Goal: Information Seeking & Learning: Learn about a topic

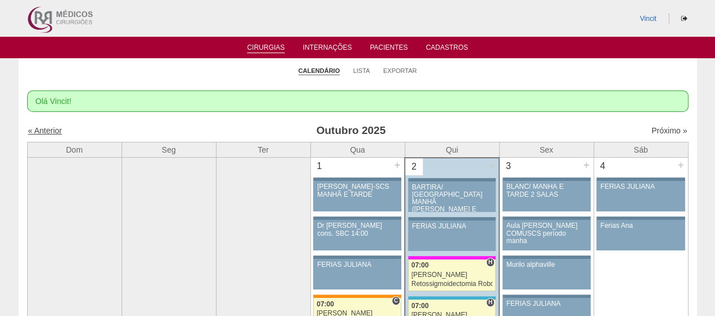
click at [52, 132] on link "« Anterior" at bounding box center [45, 130] width 34 height 9
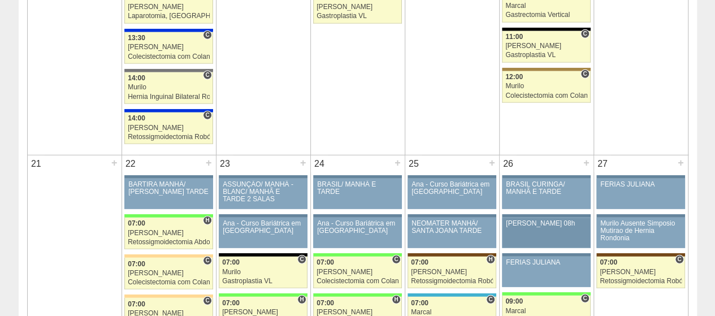
scroll to position [1526, 0]
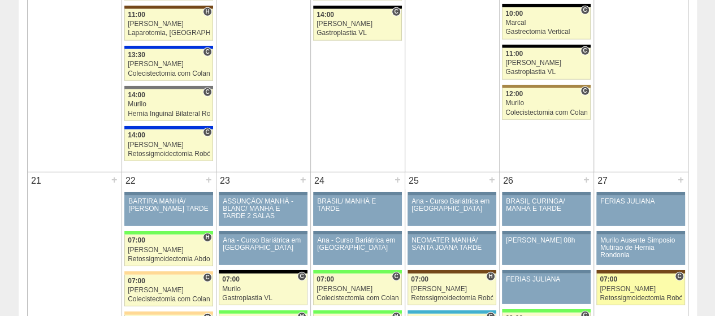
click at [633, 285] on div "[PERSON_NAME]" at bounding box center [641, 288] width 82 height 7
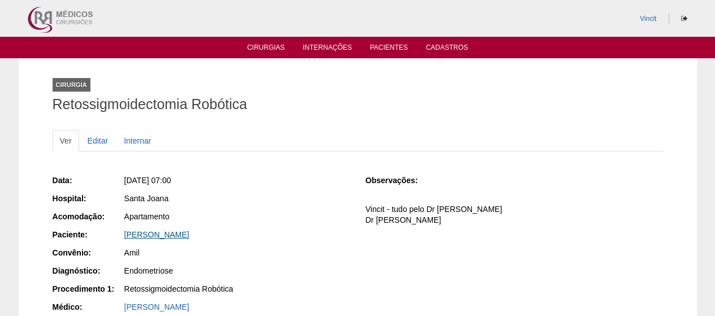
click at [188, 235] on link "[PERSON_NAME]" at bounding box center [156, 234] width 65 height 9
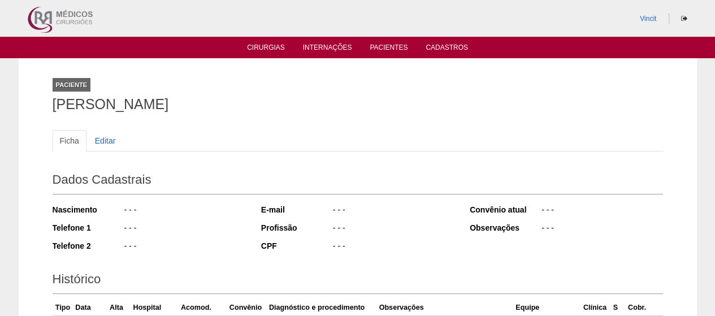
drag, startPoint x: 372, startPoint y: 102, endPoint x: 45, endPoint y: 102, distance: 327.3
click at [45, 102] on div "Paciente BIANCA CAROLINE ELIAS DE SOUSA HORTINS Ficha Editar Dados Cadastrais N…" at bounding box center [357, 270] width 627 height 424
copy h1 "BIANCA CAROLINE ELIAS DE SOUSA HORTINS"
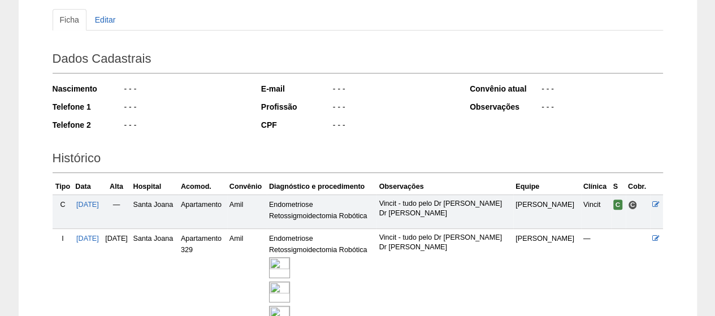
scroll to position [226, 0]
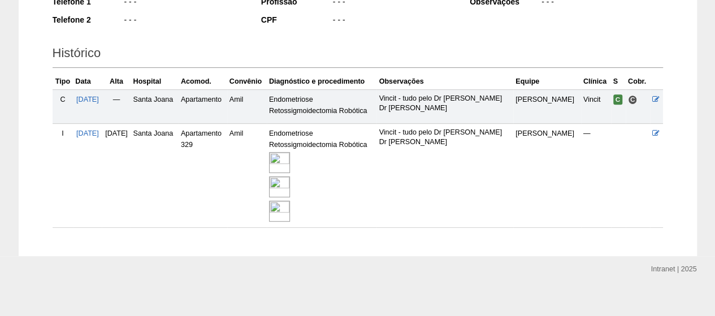
click at [290, 162] on img at bounding box center [279, 162] width 21 height 21
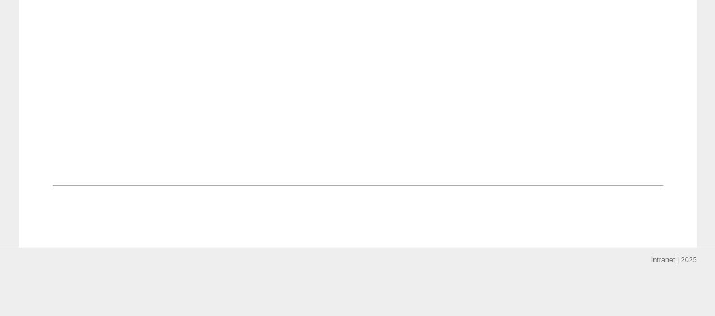
scroll to position [1978, 0]
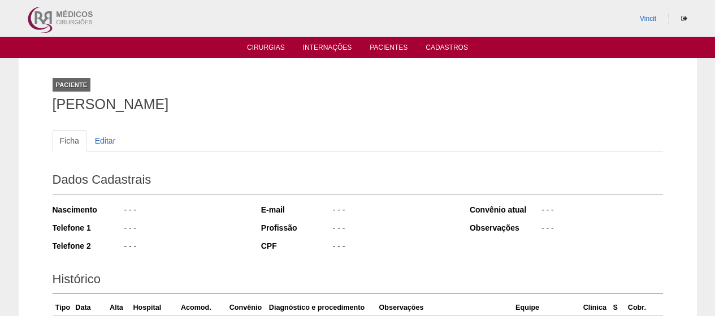
scroll to position [225, 0]
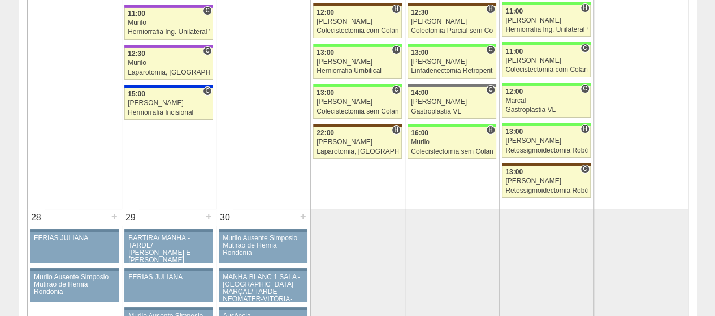
scroll to position [2035, 0]
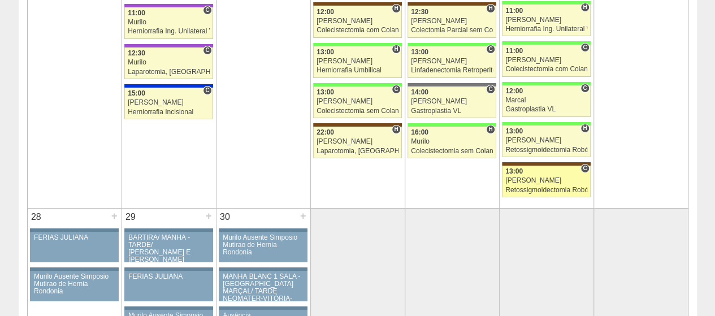
click at [558, 174] on link "89171 Vincit C 13:00 Luiz Guilherme Retossigmoidectomia Robótica Hospital Santa…" at bounding box center [546, 182] width 88 height 32
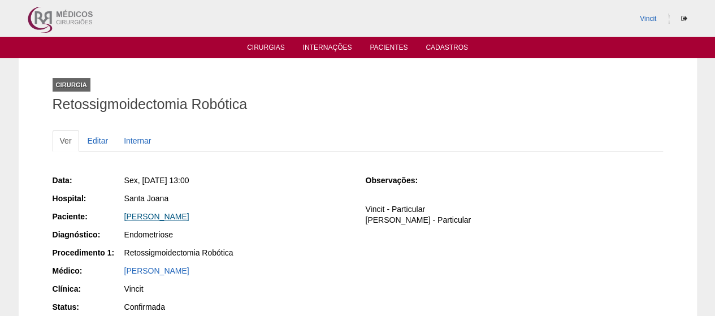
click at [189, 216] on link "[PERSON_NAME]" at bounding box center [156, 216] width 65 height 9
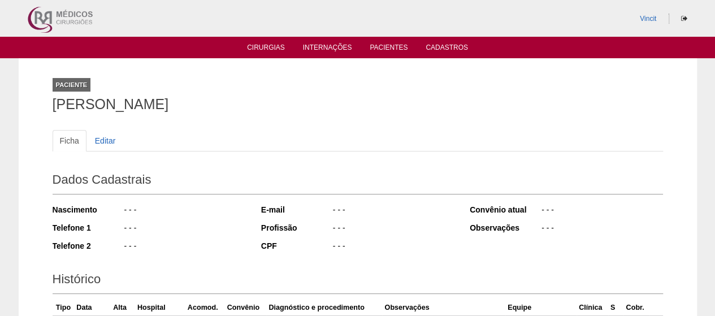
drag, startPoint x: 124, startPoint y: 101, endPoint x: 2, endPoint y: 98, distance: 122.1
click at [2, 98] on div "Paciente [PERSON_NAME] Ficha Editar Dados Cadastrais Nascimento - - - Telefone …" at bounding box center [357, 258] width 715 height 400
copy h1 "[PERSON_NAME]"
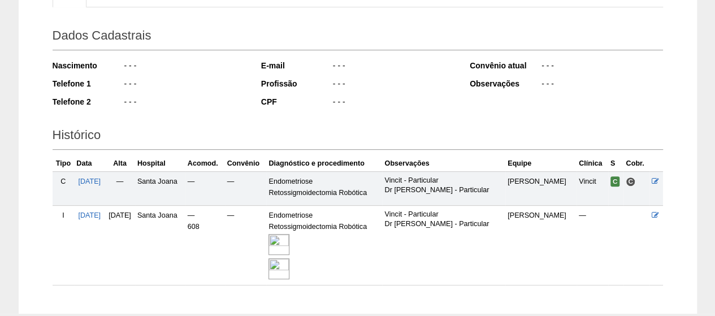
scroll to position [208, 0]
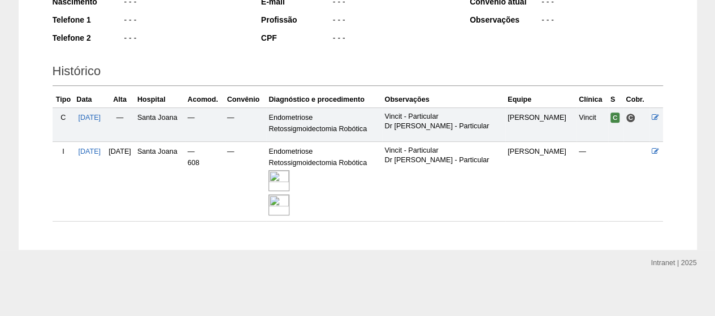
click at [289, 178] on img at bounding box center [279, 180] width 21 height 21
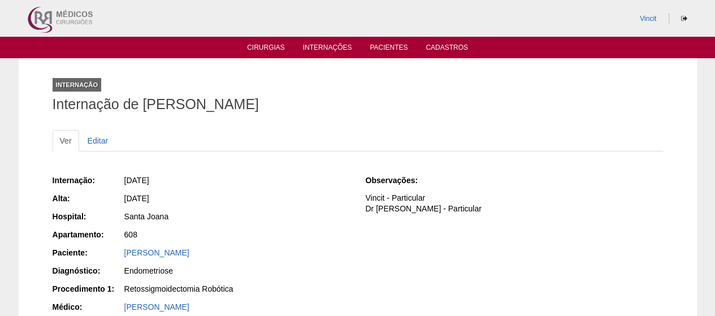
click at [253, 41] on ul "Cirurgias Internações Pacientes Cadastros" at bounding box center [357, 47] width 715 height 21
click at [254, 46] on link "Cirurgias" at bounding box center [266, 49] width 38 height 10
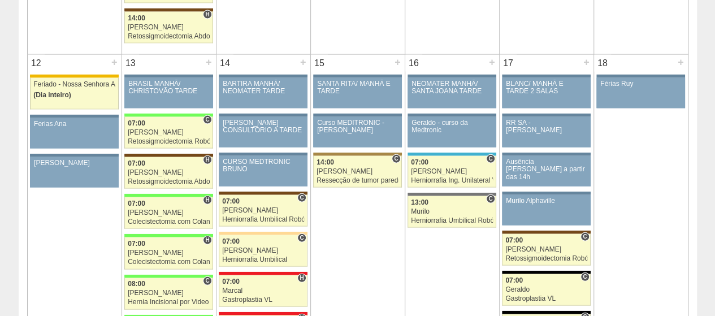
scroll to position [1357, 0]
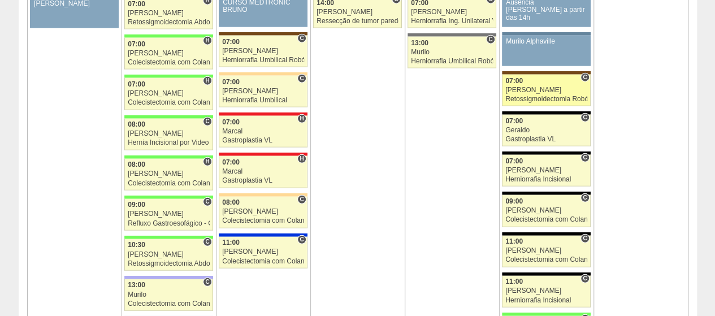
click at [542, 86] on div "[PERSON_NAME]" at bounding box center [546, 89] width 82 height 7
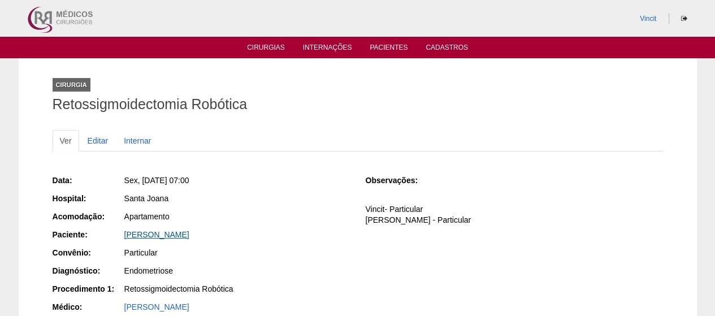
click at [189, 236] on link "[PERSON_NAME]" at bounding box center [156, 234] width 65 height 9
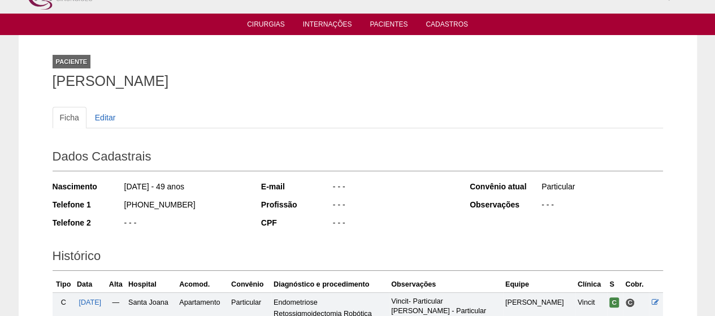
scroll to position [16, 0]
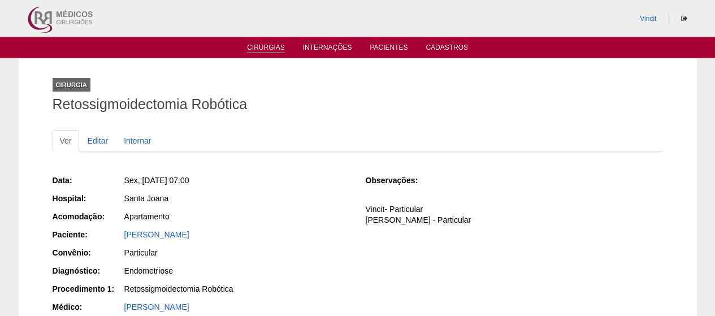
click at [266, 47] on link "Cirurgias" at bounding box center [266, 49] width 38 height 10
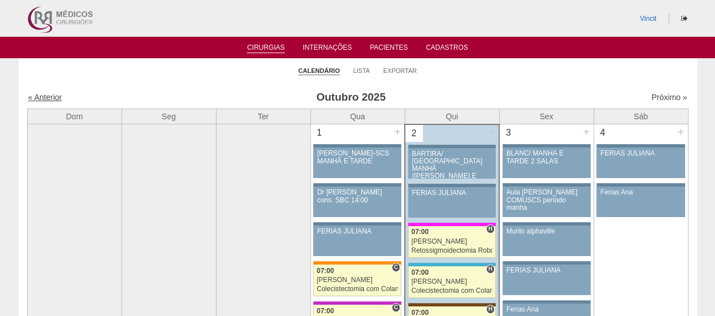
click at [52, 98] on link "« Anterior" at bounding box center [45, 97] width 34 height 9
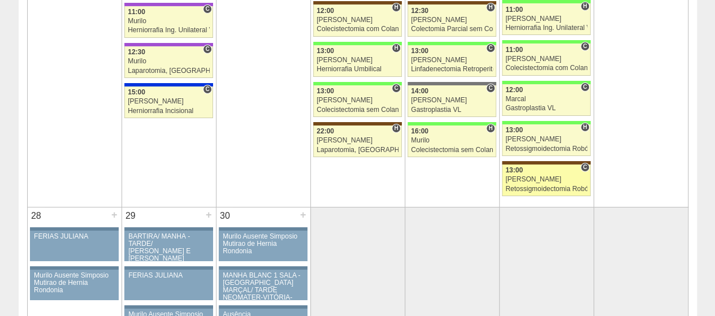
scroll to position [2205, 0]
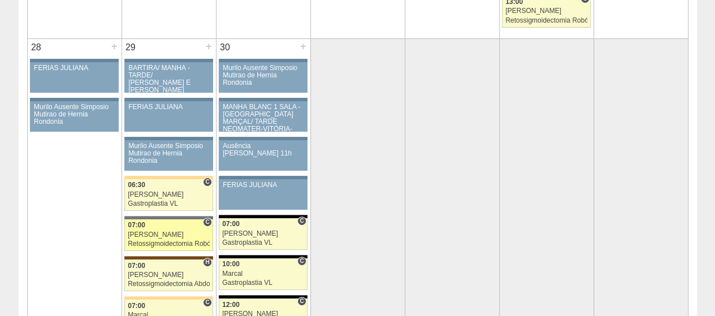
click at [165, 231] on div "[PERSON_NAME]" at bounding box center [169, 234] width 82 height 7
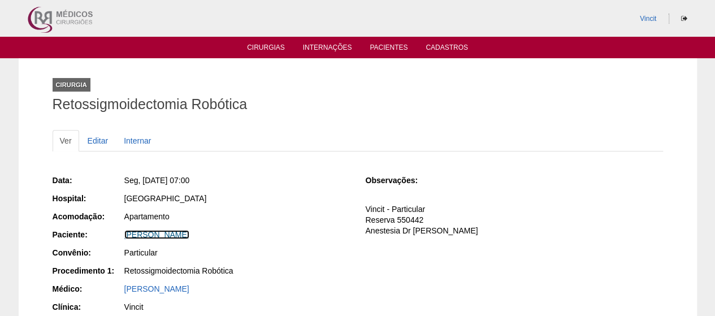
drag, startPoint x: 164, startPoint y: 235, endPoint x: 179, endPoint y: 227, distance: 16.7
click at [164, 236] on link "[PERSON_NAME]" at bounding box center [156, 234] width 65 height 9
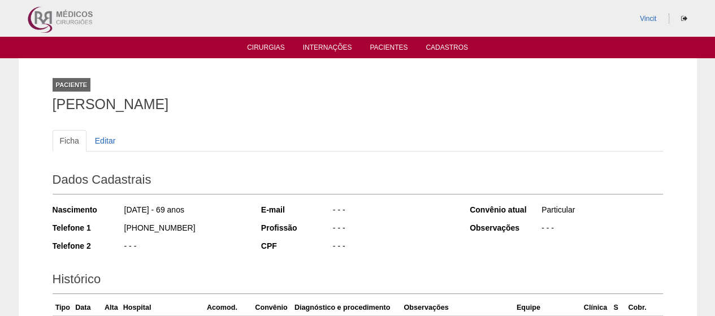
drag, startPoint x: 293, startPoint y: 102, endPoint x: 0, endPoint y: 102, distance: 292.8
click at [0, 102] on div "Paciente [PERSON_NAME] Ficha Editar Dados Cadastrais Nascimento [DATE] - 69 ano…" at bounding box center [357, 257] width 715 height 398
copy h1 "[PERSON_NAME]"
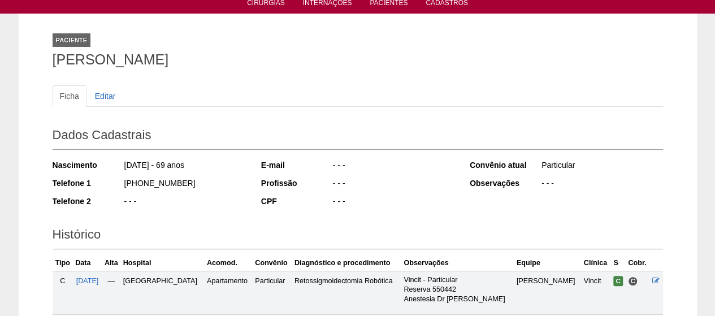
scroll to position [36, 0]
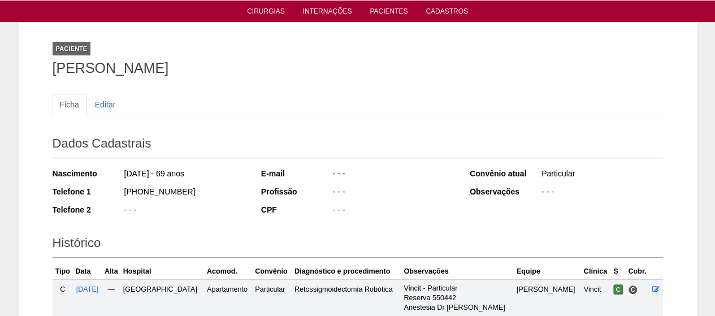
copy h1 "[PERSON_NAME]"
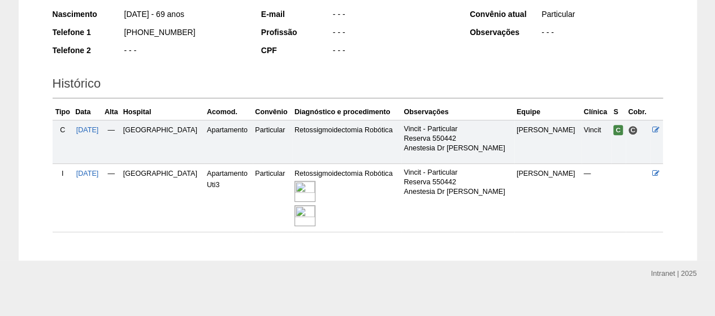
scroll to position [206, 0]
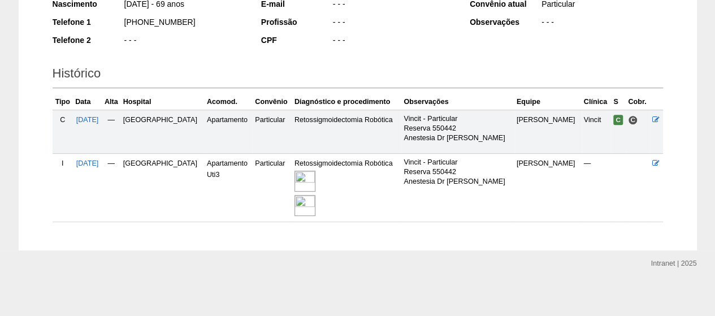
click at [315, 180] on img at bounding box center [305, 181] width 21 height 21
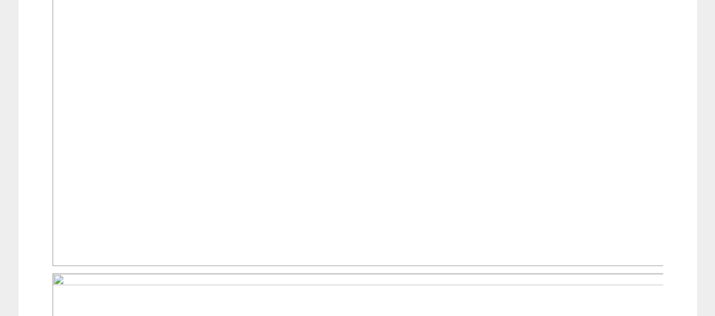
scroll to position [848, 0]
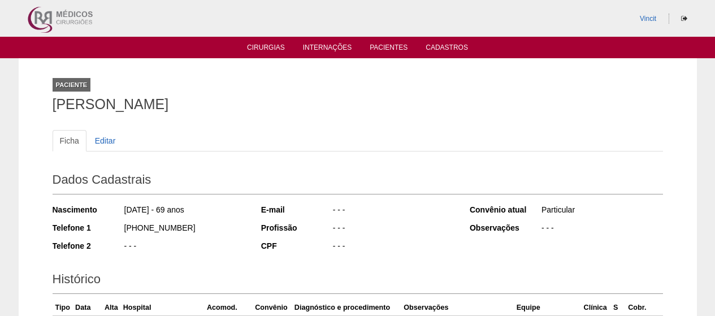
scroll to position [205, 0]
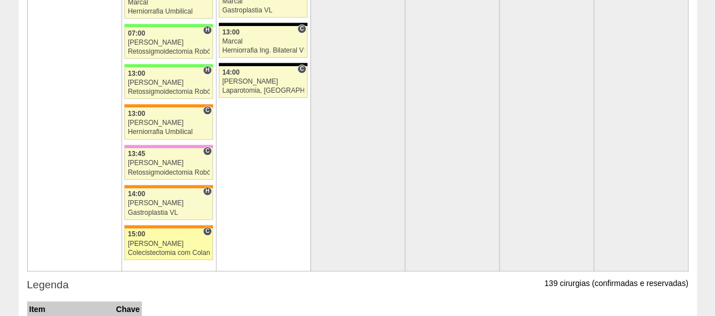
scroll to position [2600, 0]
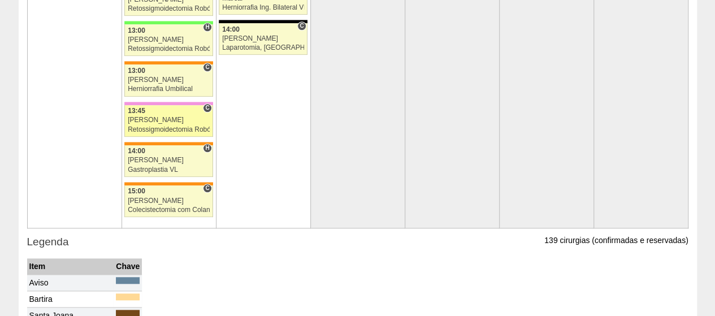
click at [177, 105] on link "88788 Vincit C 13:45 Renato Barretto Retossigmoidectomia Robótica Hospital Albe…" at bounding box center [168, 121] width 88 height 32
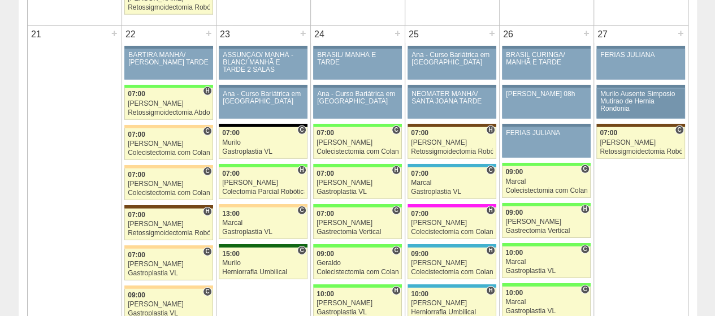
scroll to position [1583, 0]
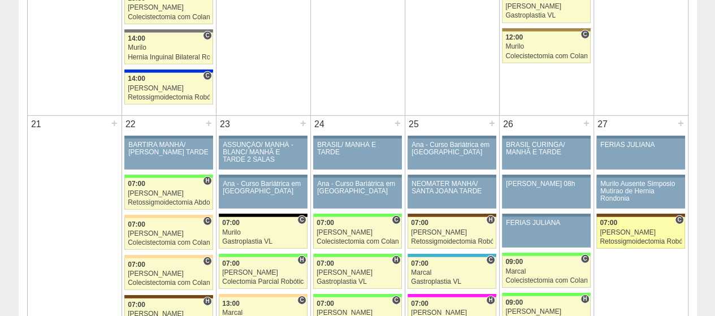
click at [626, 229] on div "[PERSON_NAME]" at bounding box center [641, 232] width 82 height 7
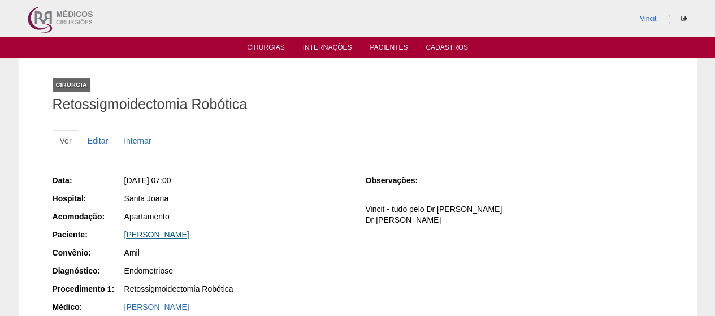
click at [189, 233] on link "BIANCA CAROLINE ELIAS DE SOUSA HORTINS" at bounding box center [156, 234] width 65 height 9
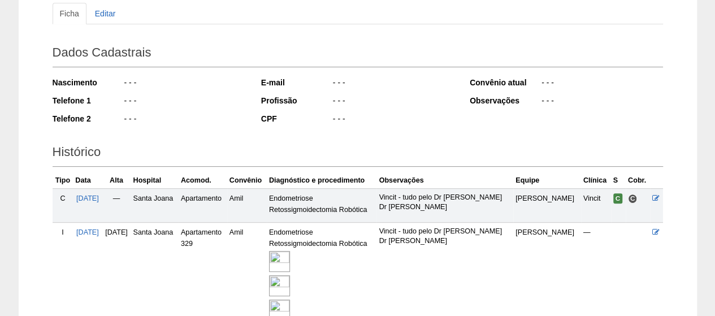
scroll to position [232, 0]
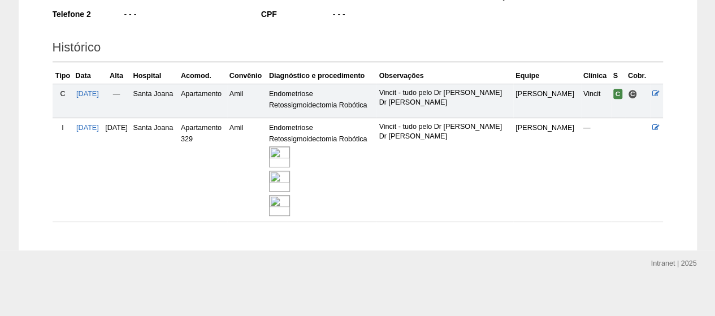
click at [290, 151] on img at bounding box center [279, 156] width 21 height 21
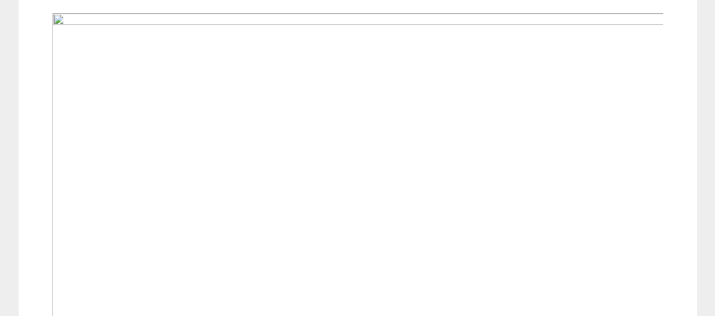
scroll to position [509, 0]
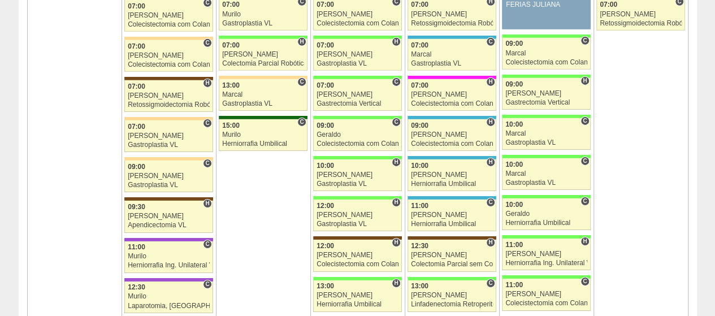
scroll to position [1922, 0]
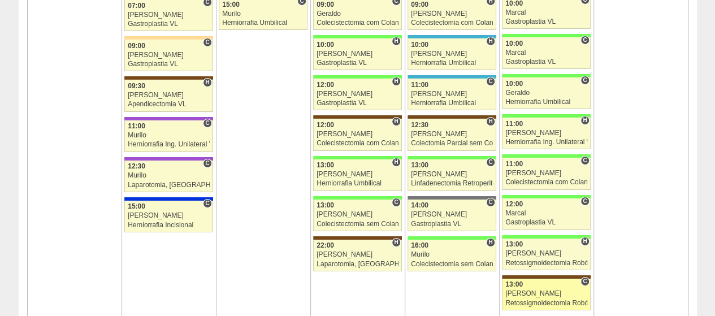
click at [548, 290] on div "[PERSON_NAME]" at bounding box center [546, 293] width 82 height 7
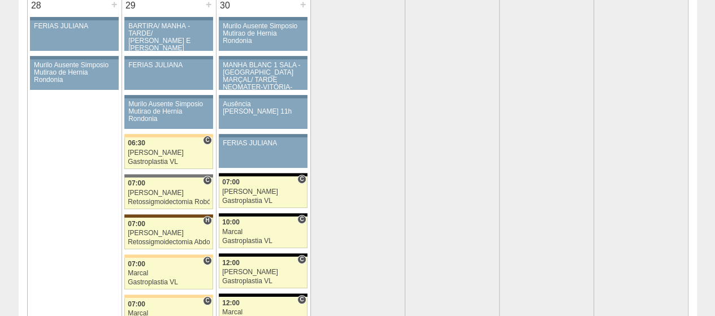
scroll to position [2261, 0]
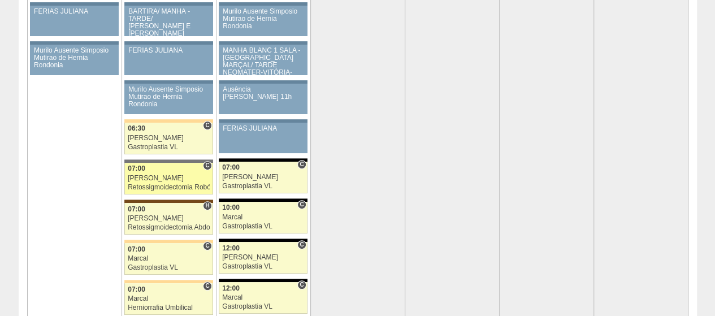
click at [156, 165] on div "07:00" at bounding box center [169, 168] width 82 height 7
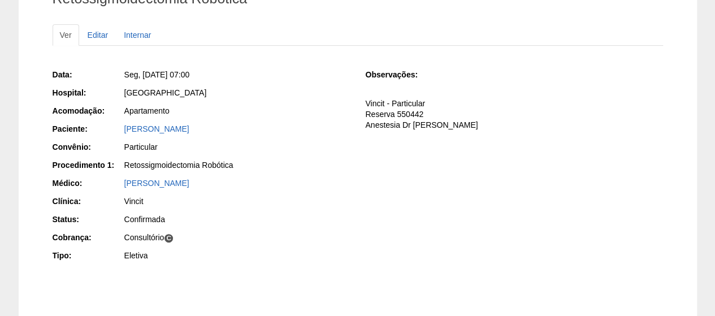
scroll to position [185, 0]
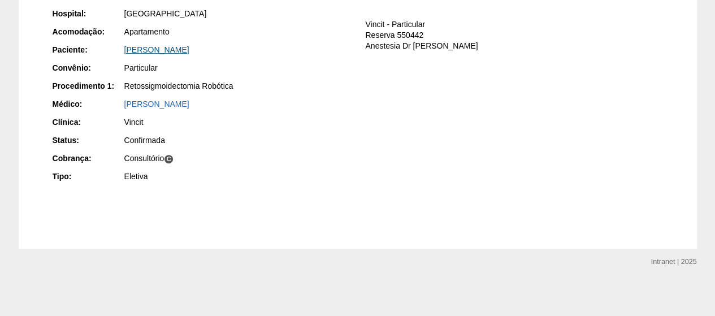
click at [189, 46] on link "[PERSON_NAME]" at bounding box center [156, 49] width 65 height 9
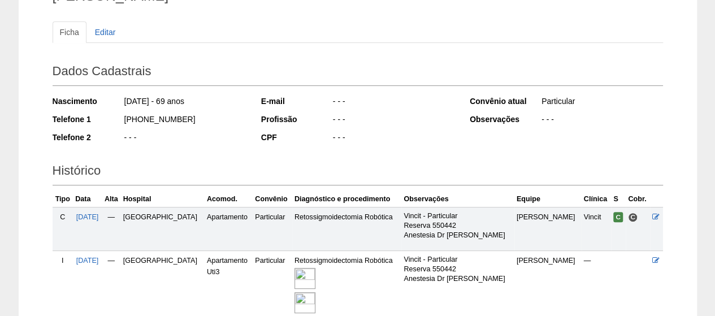
scroll to position [206, 0]
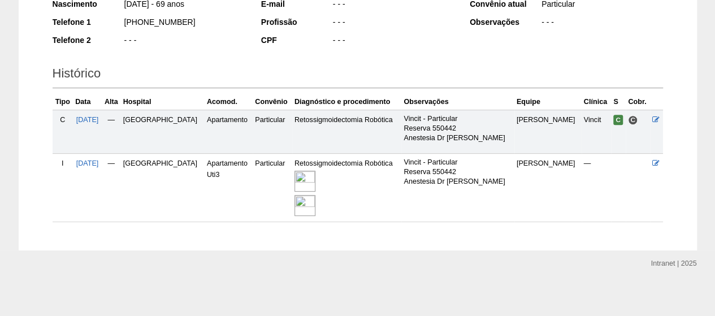
click at [315, 172] on img at bounding box center [305, 181] width 21 height 21
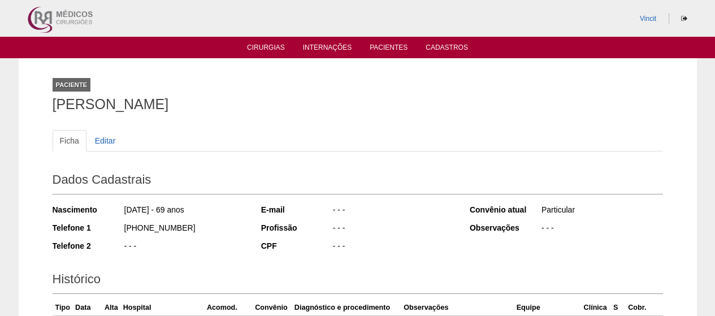
scroll to position [205, 0]
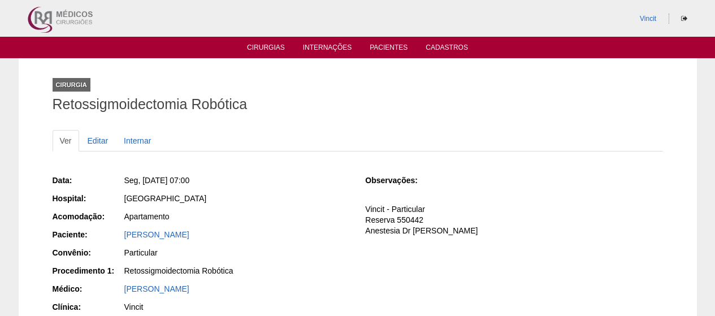
scroll to position [185, 0]
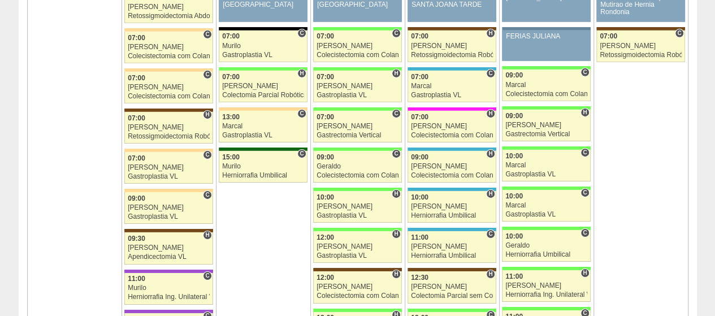
scroll to position [1922, 0]
